Goal: Navigation & Orientation: Find specific page/section

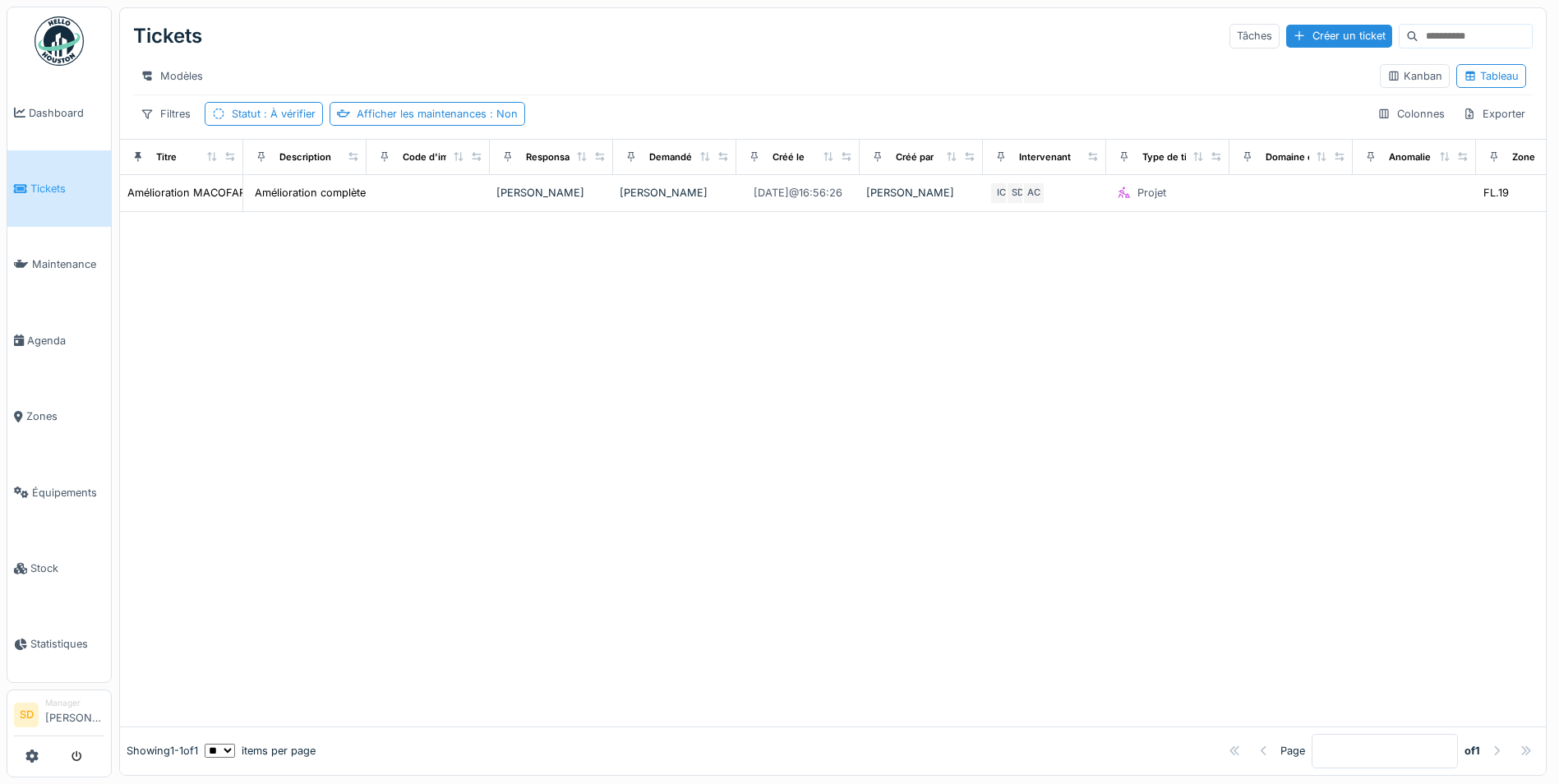
click at [50, 188] on span "Tickets" at bounding box center [67, 188] width 74 height 15
click at [44, 116] on span "Dashboard" at bounding box center [67, 112] width 76 height 15
